Goal: Task Accomplishment & Management: Manage account settings

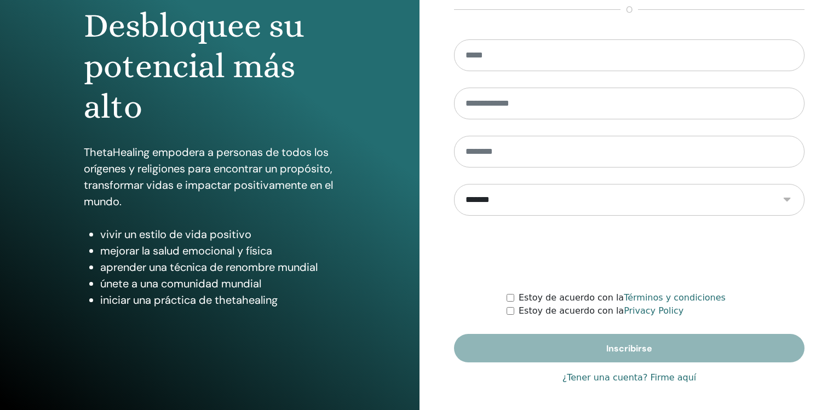
scroll to position [116, 0]
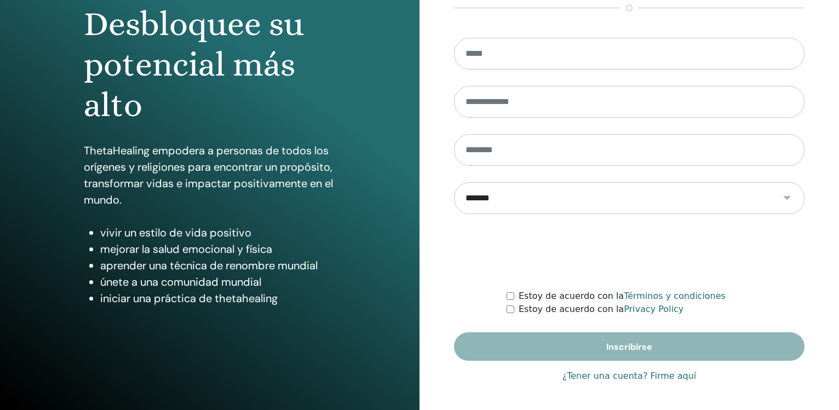
click at [662, 377] on link "¿Tener una cuenta? Firme aquí" at bounding box center [629, 376] width 134 height 13
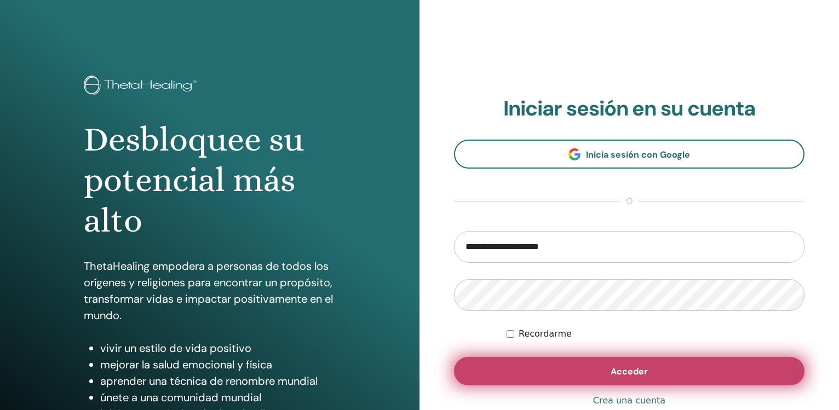
click at [626, 366] on span "Acceder" at bounding box center [628, 371] width 37 height 11
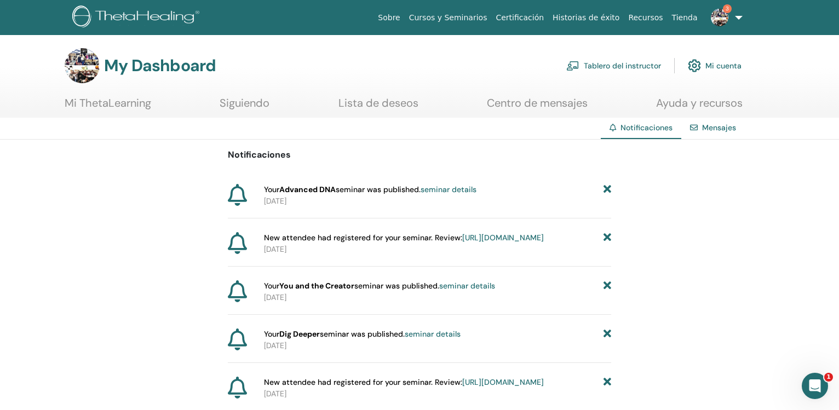
click at [522, 240] on link "https://member.thetahealing.com/instructor/seminar/374720/attendees" at bounding box center [503, 238] width 82 height 10
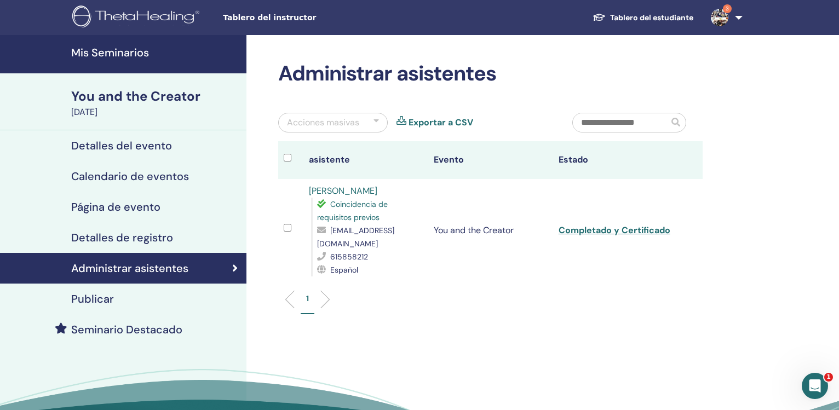
click at [117, 54] on h4 "Mis Seminarios" at bounding box center [155, 52] width 169 height 13
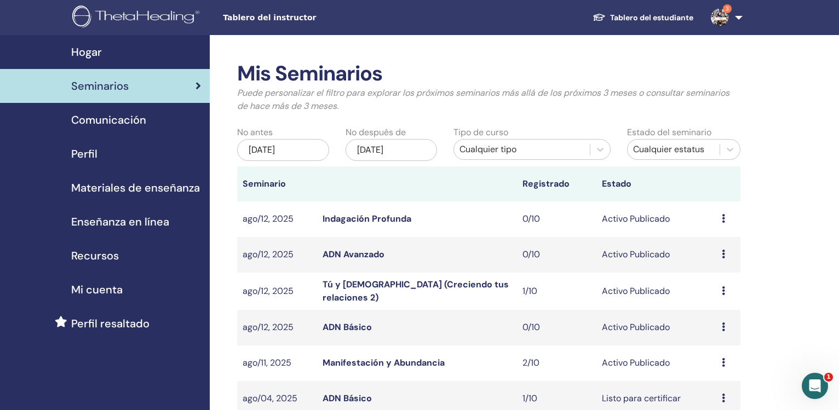
click at [106, 90] on span "Seminarios" at bounding box center [99, 86] width 57 height 16
click at [360, 330] on link "ADN Básico" at bounding box center [346, 326] width 49 height 11
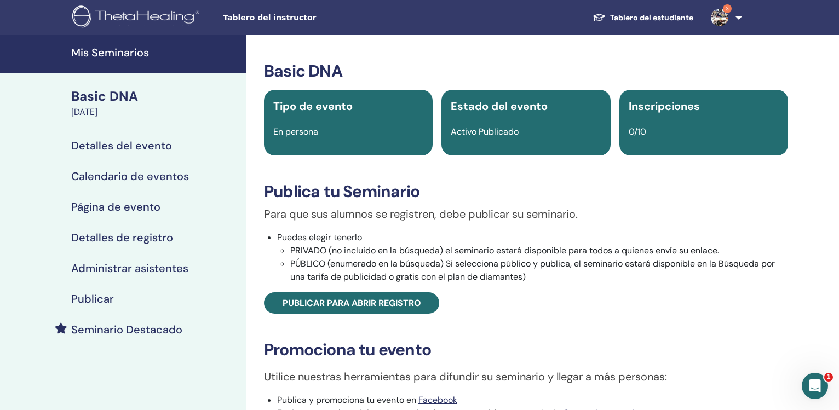
click at [122, 60] on link "Mis Seminarios" at bounding box center [123, 54] width 246 height 38
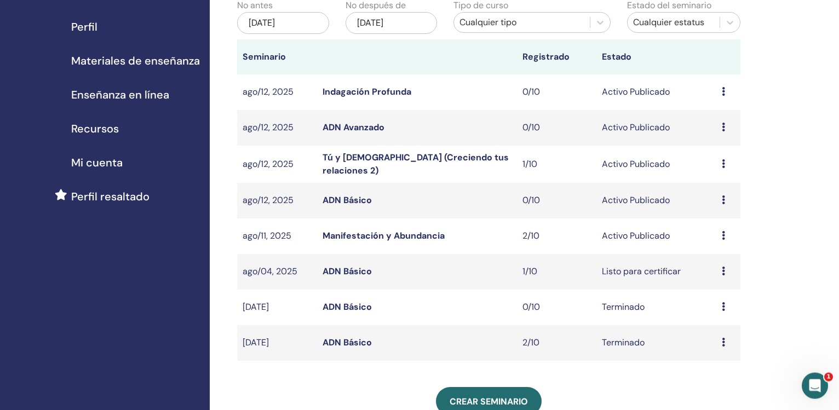
scroll to position [130, 0]
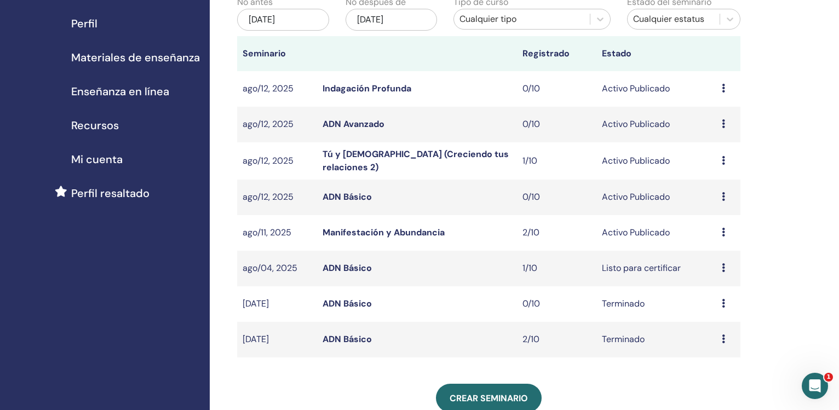
click at [349, 267] on link "ADN Básico" at bounding box center [346, 267] width 49 height 11
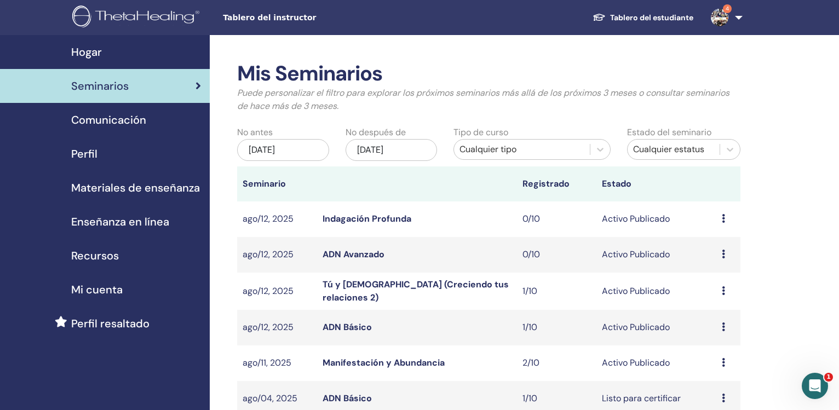
click at [345, 326] on link "ADN Básico" at bounding box center [346, 326] width 49 height 11
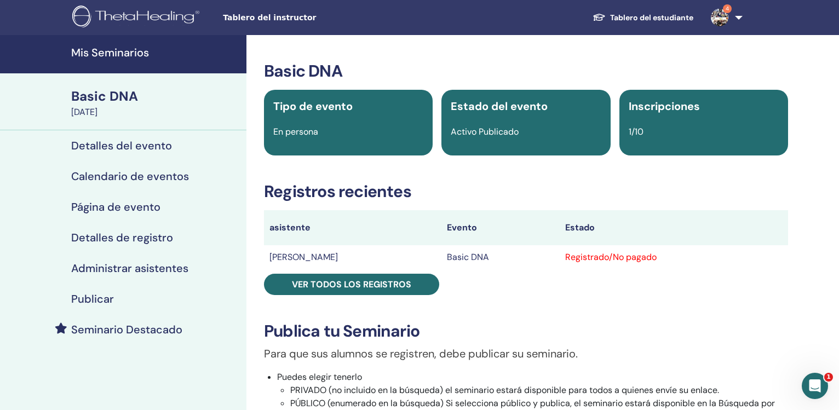
click at [657, 273] on div "Basic DNA Tipo de evento En persona Estado del evento Activo Publicado Inscripc…" at bounding box center [526, 370] width 546 height 618
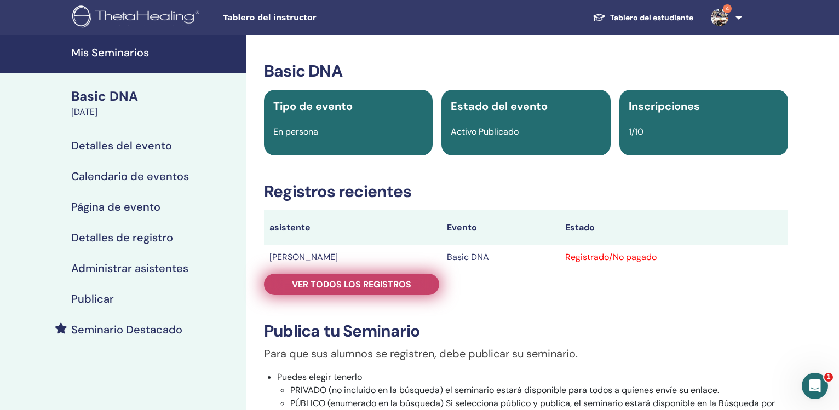
click at [365, 281] on span "Ver todos los registros" at bounding box center [351, 284] width 119 height 11
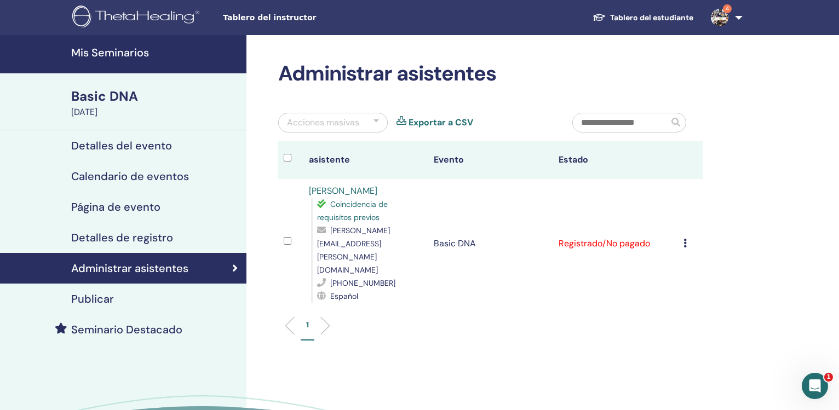
click at [689, 237] on div "Cancelar registro No autocertificar Marcar como pagado Marcar como no pagado Ma…" at bounding box center [690, 243] width 14 height 13
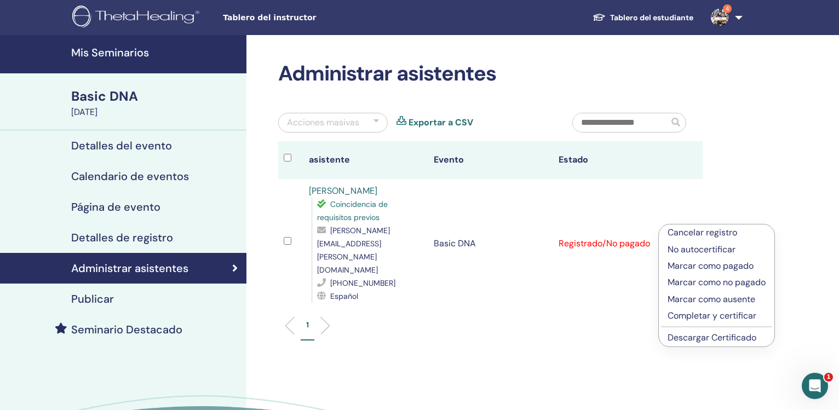
click at [695, 316] on p "Completar y certificar" at bounding box center [716, 315] width 98 height 13
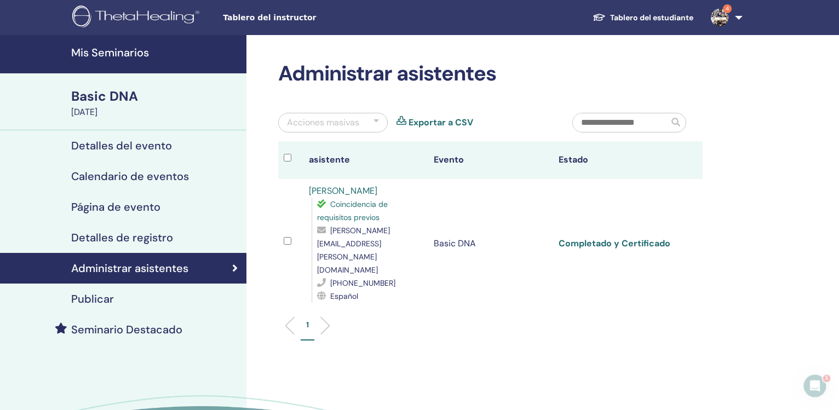
click at [606, 238] on link "Completado y Certificado" at bounding box center [614, 243] width 112 height 11
click at [141, 55] on h4 "Mis Seminarios" at bounding box center [155, 52] width 169 height 13
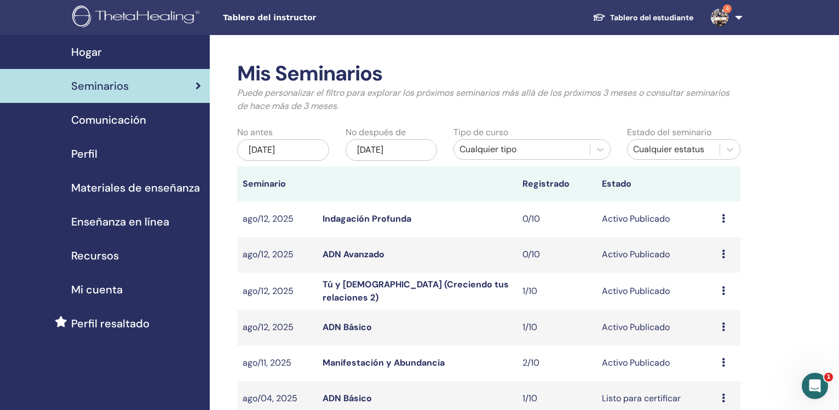
click at [83, 50] on span "Hogar" at bounding box center [86, 52] width 31 height 16
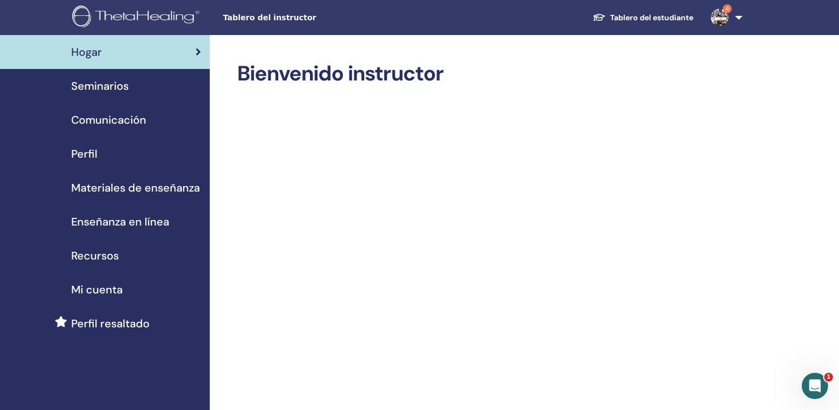
click at [729, 16] on span "4" at bounding box center [719, 17] width 26 height 9
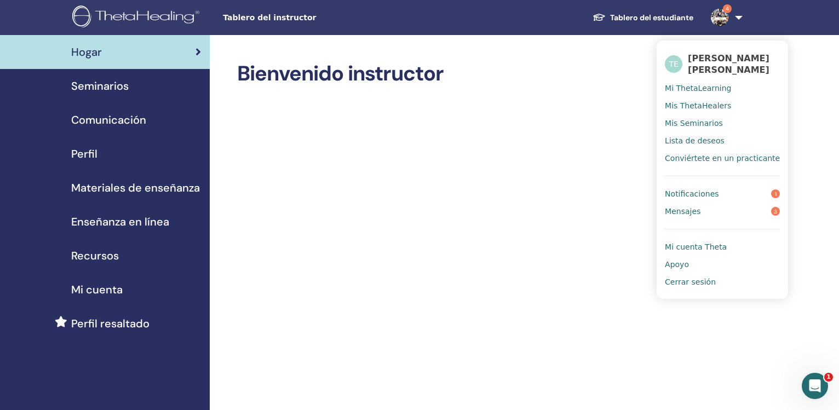
click at [695, 194] on span "Notificaciones" at bounding box center [692, 194] width 54 height 10
